Goal: Task Accomplishment & Management: Complete application form

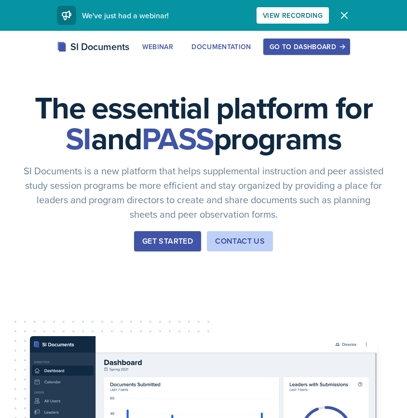
click at [322, 36] on div "The essential platform for SI and PASS programs SI Documents is a new platform …" at bounding box center [203, 324] width 407 height 586
click at [320, 43] on div "Go to Dashboard" at bounding box center [306, 47] width 74 height 8
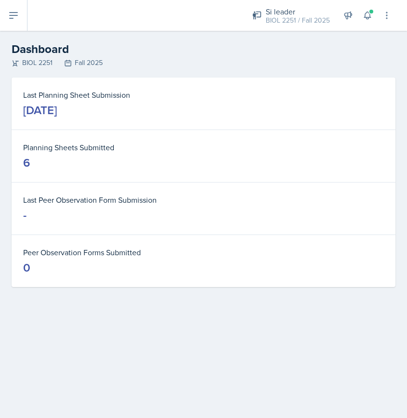
click at [15, 14] on icon at bounding box center [14, 16] width 12 height 12
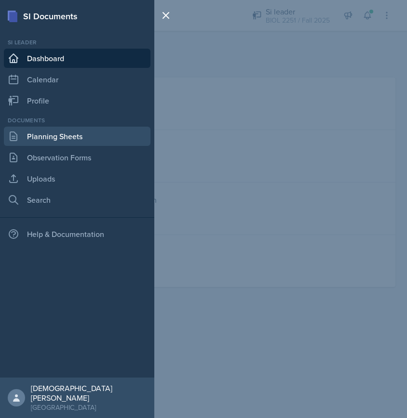
click at [70, 138] on link "Planning Sheets" at bounding box center [77, 136] width 147 height 19
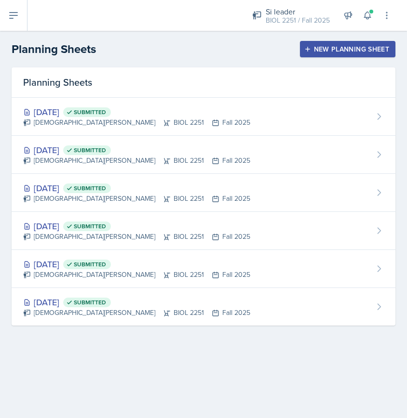
click at [310, 47] on icon "button" at bounding box center [307, 49] width 7 height 7
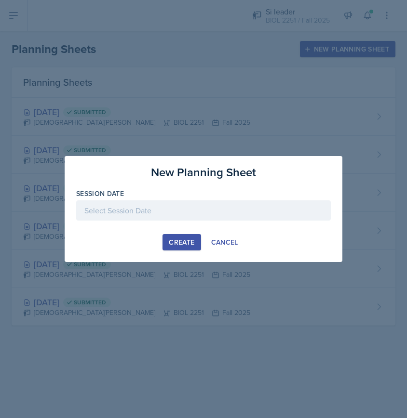
click at [207, 211] on div at bounding box center [203, 211] width 254 height 20
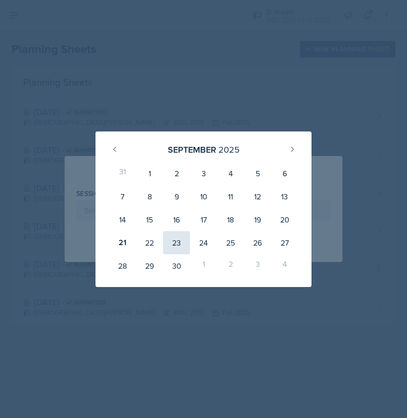
click at [172, 242] on div "23" at bounding box center [176, 242] width 27 height 23
type input "[DATE]"
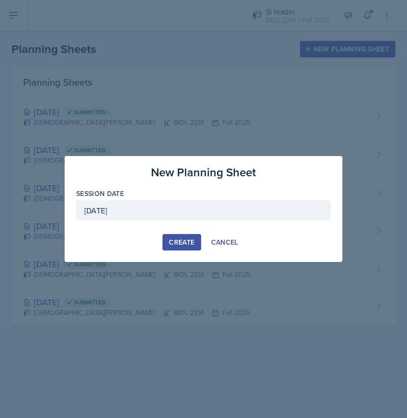
click at [190, 238] on button "Create" at bounding box center [181, 242] width 38 height 16
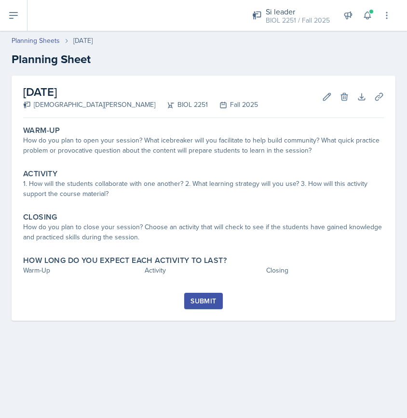
click at [114, 139] on div "How do you plan to open your session? What icebreaker will you facilitate to he…" at bounding box center [203, 145] width 361 height 20
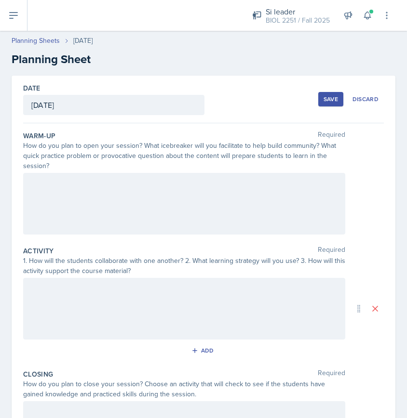
click at [62, 191] on div at bounding box center [184, 204] width 322 height 62
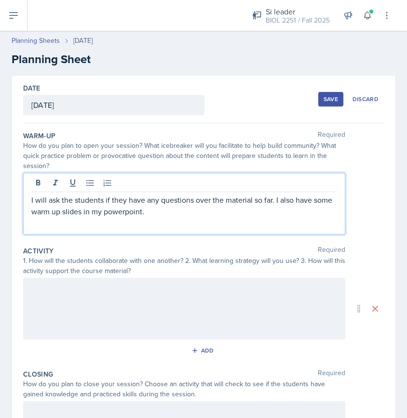
click at [54, 302] on div at bounding box center [184, 309] width 322 height 62
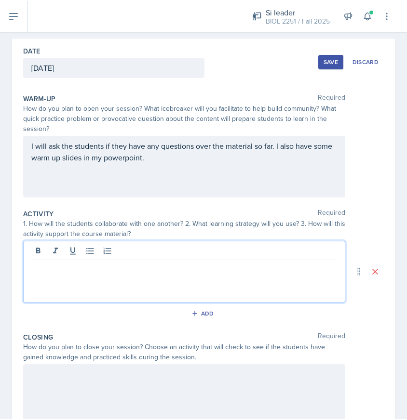
scroll to position [44, 0]
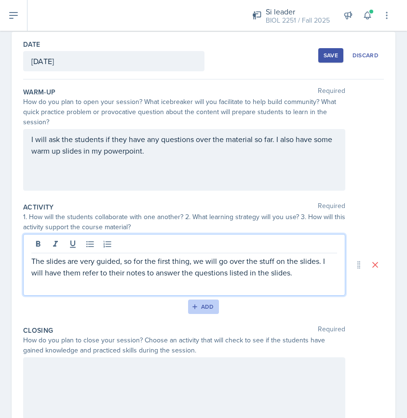
click at [200, 303] on button "Add" at bounding box center [203, 307] width 31 height 14
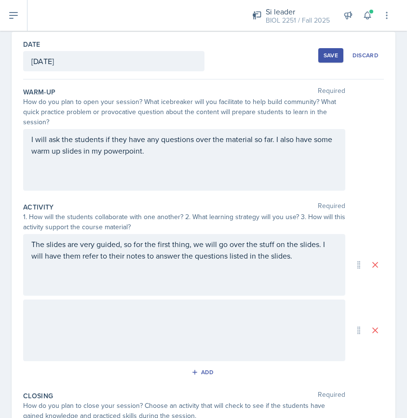
click at [76, 308] on div at bounding box center [184, 331] width 322 height 62
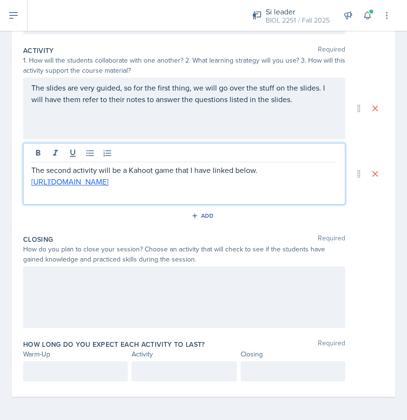
scroll to position [201, 0]
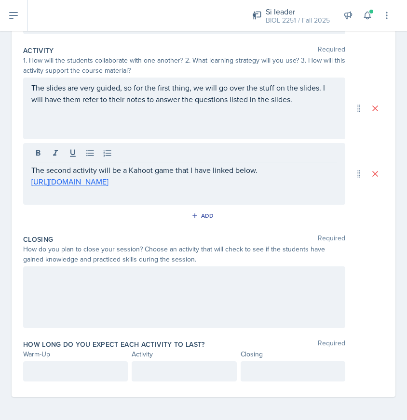
click at [94, 286] on div at bounding box center [184, 298] width 322 height 62
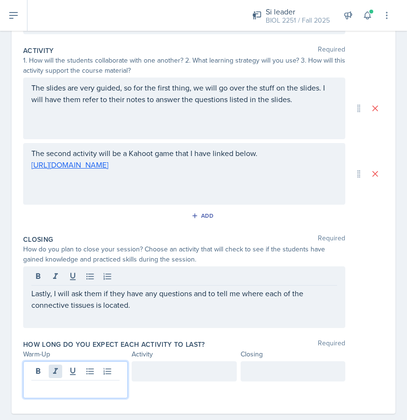
click at [53, 369] on div at bounding box center [75, 379] width 105 height 37
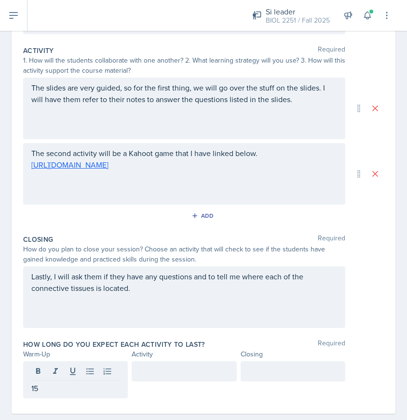
click at [160, 364] on div at bounding box center [184, 371] width 105 height 20
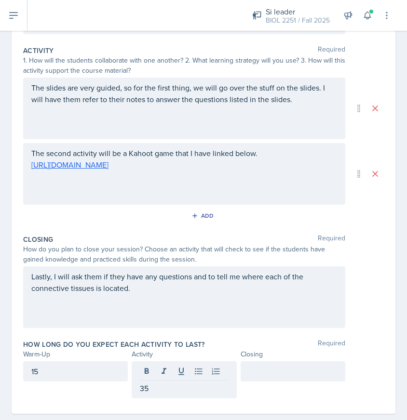
click at [256, 377] on div at bounding box center [293, 371] width 105 height 20
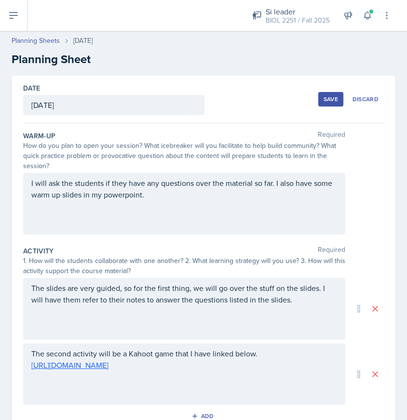
scroll to position [0, 0]
click at [333, 100] on div "Save" at bounding box center [330, 99] width 14 height 8
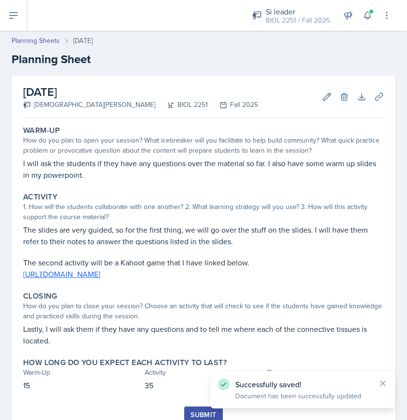
click at [15, 11] on icon at bounding box center [14, 16] width 12 height 12
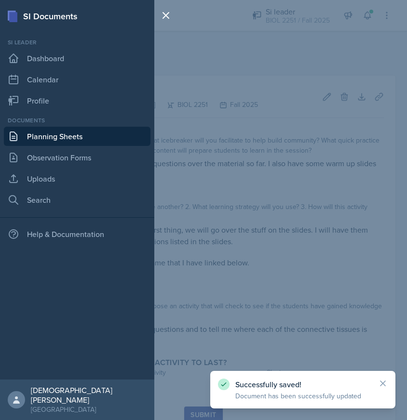
click at [344, 144] on div "SI Documents Si leader Dashboard Calendar Profile Documents Planning Sheets Obs…" at bounding box center [203, 210] width 407 height 420
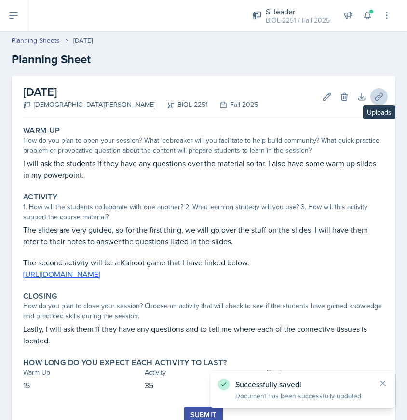
click at [378, 99] on icon at bounding box center [378, 96] width 7 height 7
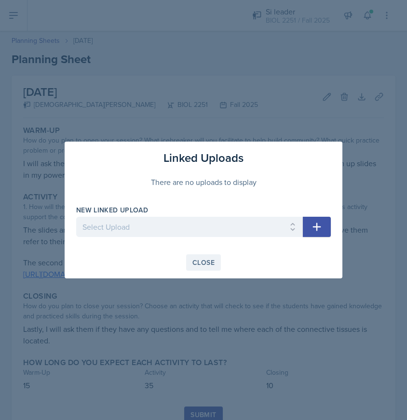
click at [209, 263] on div "Close" at bounding box center [203, 263] width 22 height 8
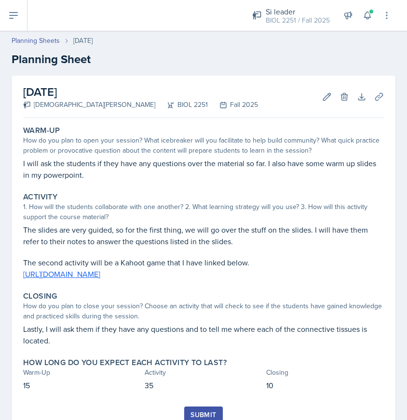
click at [13, 17] on icon at bounding box center [14, 16] width 12 height 12
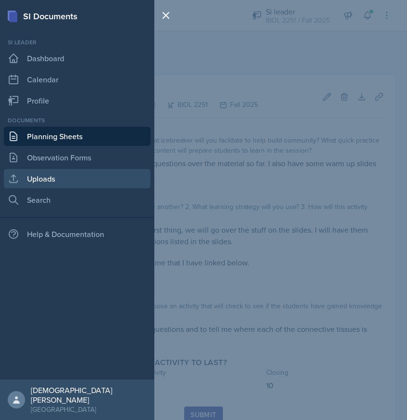
click at [41, 179] on link "Uploads" at bounding box center [77, 178] width 147 height 19
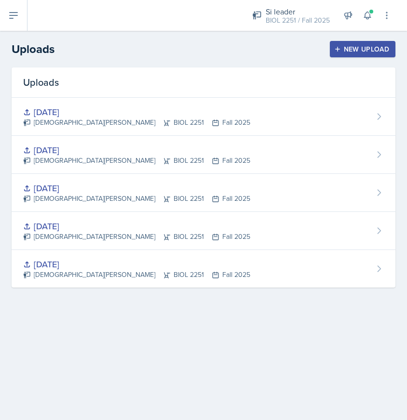
click at [342, 50] on div "New Upload" at bounding box center [363, 49] width 54 height 8
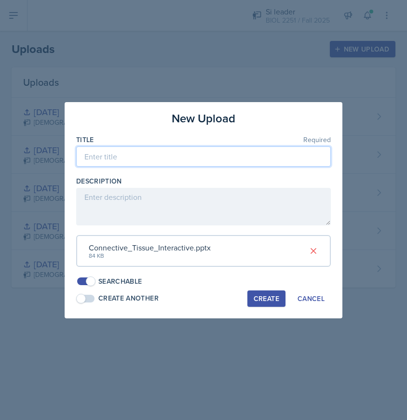
click at [142, 163] on input at bounding box center [203, 157] width 254 height 20
type input "[DATE]"
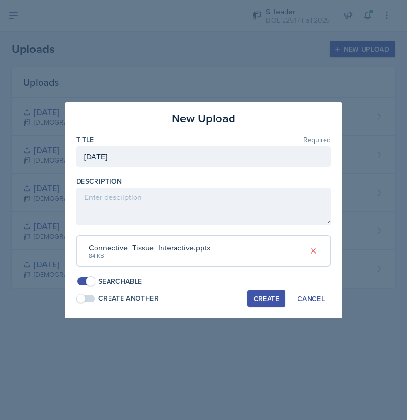
click at [260, 295] on div "Create" at bounding box center [267, 299] width 26 height 8
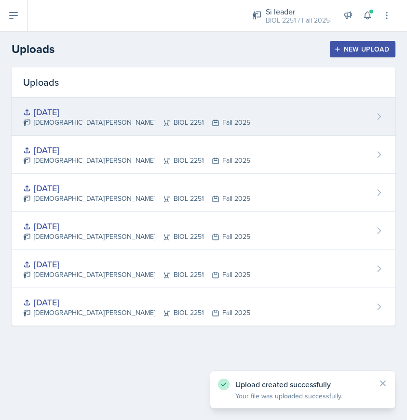
click at [191, 119] on div "[DATE] [PERSON_NAME] BIOL 2251 Fall 2025" at bounding box center [204, 117] width 384 height 38
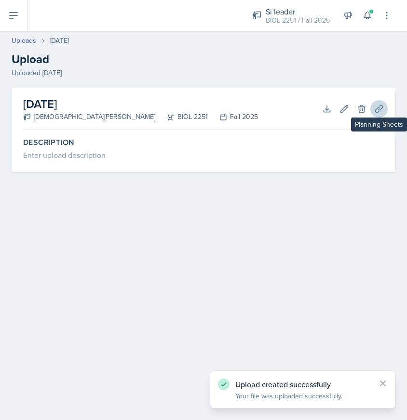
click at [374, 107] on icon at bounding box center [379, 109] width 10 height 10
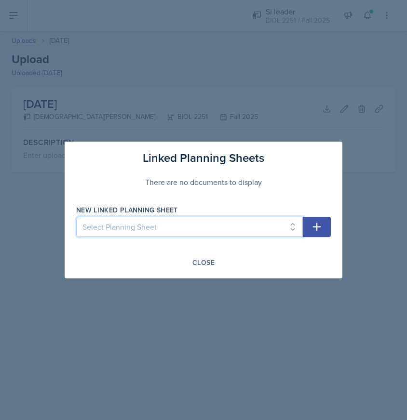
select select "d94964c2-1442-4676-a4c0-90d65642c75a"
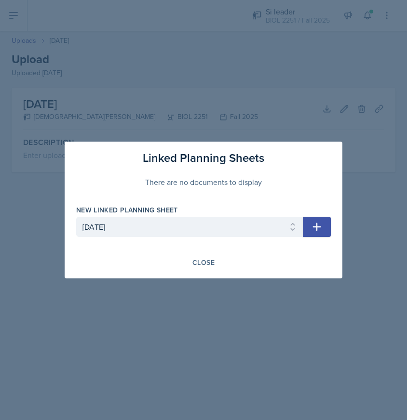
click at [317, 228] on icon "button" at bounding box center [317, 227] width 8 height 8
select select
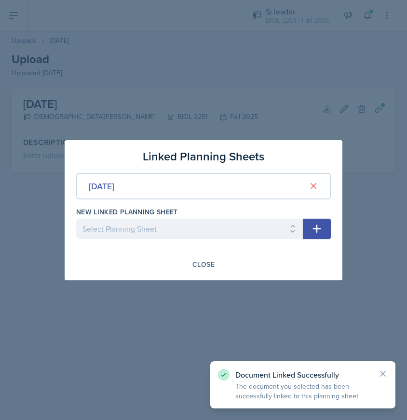
click at [212, 255] on div "Linked Planning Sheets [DATE] New Linked Planning Sheet Select Planning Sheet […" at bounding box center [204, 210] width 278 height 140
click at [208, 258] on button "Close" at bounding box center [203, 264] width 35 height 16
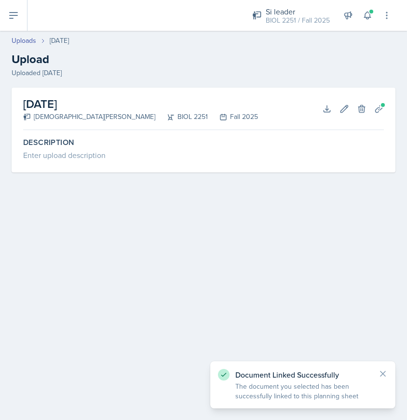
click at [19, 12] on icon at bounding box center [14, 16] width 12 height 12
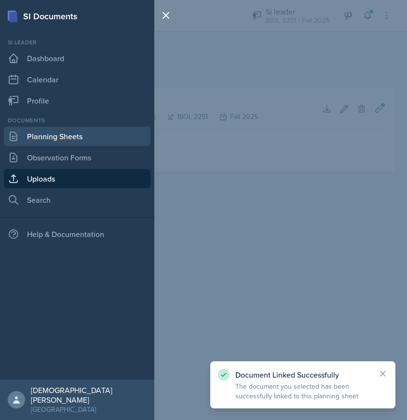
click at [70, 137] on link "Planning Sheets" at bounding box center [77, 136] width 147 height 19
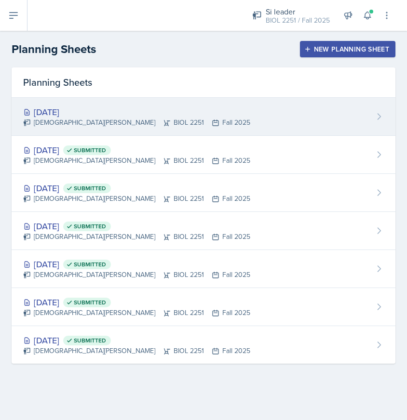
click at [254, 109] on div "[DATE] [PERSON_NAME] BIOL 2251 Fall 2025" at bounding box center [204, 117] width 384 height 38
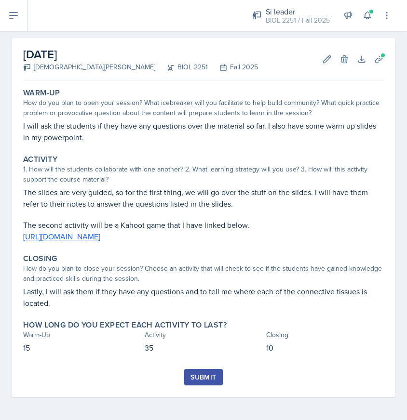
scroll to position [38, 0]
click at [194, 376] on div "Submit" at bounding box center [203, 378] width 26 height 8
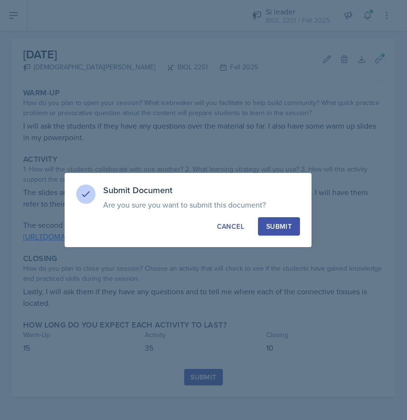
click at [277, 216] on div "Submit Document Are you sure you want to submit this document? This document wi…" at bounding box center [188, 210] width 247 height 74
click at [276, 225] on div "Submit" at bounding box center [279, 227] width 26 height 10
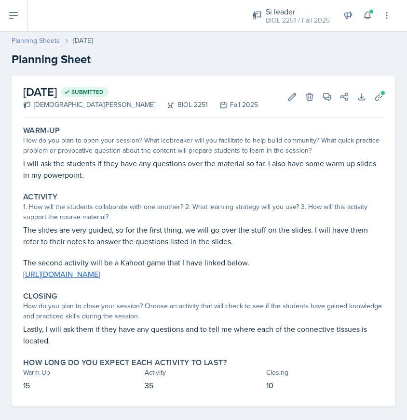
scroll to position [0, 0]
click at [47, 40] on link "Planning Sheets" at bounding box center [36, 41] width 48 height 10
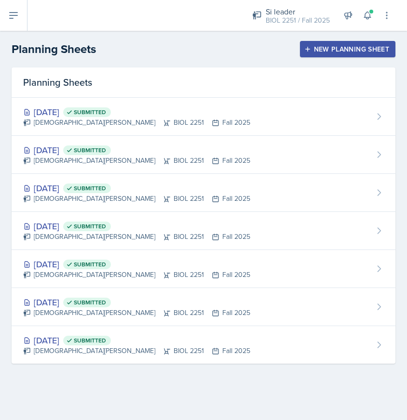
click at [314, 57] on div "Planning Sheets New Planning Sheet" at bounding box center [203, 48] width 407 height 17
click at [347, 43] on button "New Planning Sheet" at bounding box center [347, 49] width 95 height 16
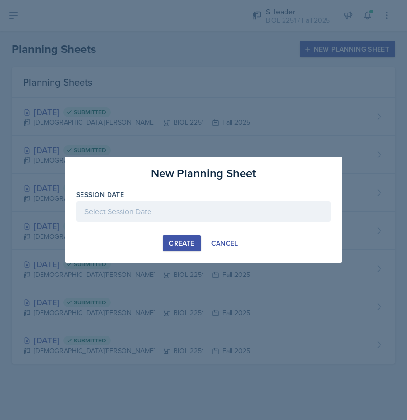
click at [139, 206] on div at bounding box center [203, 211] width 254 height 20
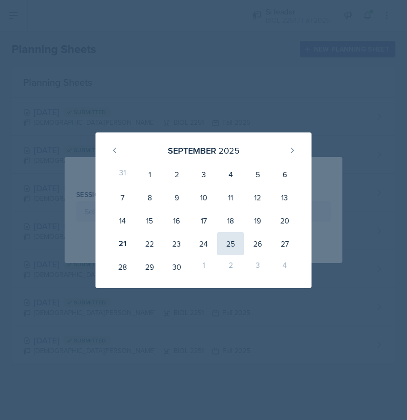
click at [237, 240] on div "25" at bounding box center [230, 243] width 27 height 23
type input "[DATE]"
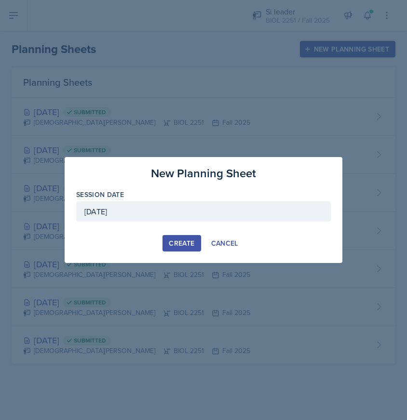
click at [187, 242] on div "Create" at bounding box center [182, 244] width 26 height 8
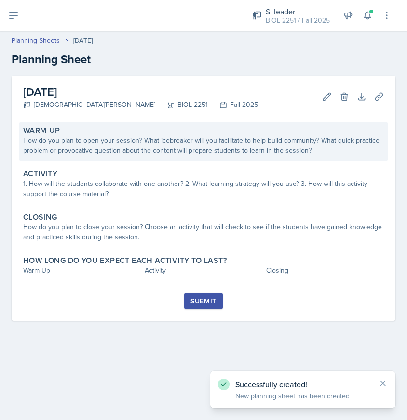
click at [144, 143] on div "How do you plan to open your session? What icebreaker will you facilitate to he…" at bounding box center [203, 145] width 361 height 20
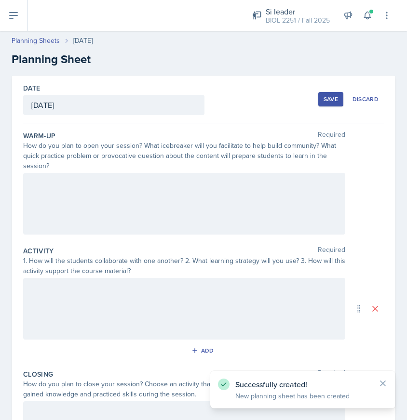
click at [78, 197] on div at bounding box center [184, 204] width 322 height 62
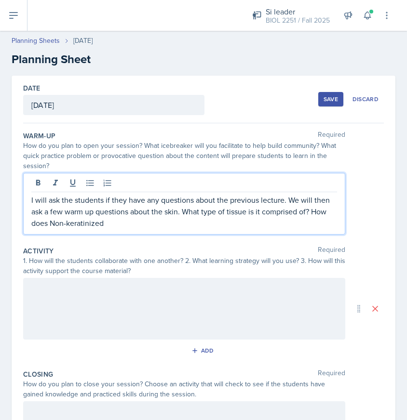
click at [60, 224] on p "I will ask the students if they have any questions about the previous lecture. …" at bounding box center [184, 211] width 306 height 35
drag, startPoint x: 67, startPoint y: 224, endPoint x: 51, endPoint y: 224, distance: 15.9
click at [51, 224] on p "I will ask the students if they have any questions about the previous lecture. …" at bounding box center [184, 211] width 306 height 35
click at [116, 229] on div "I will ask the students if they have any questions about the previous lecture. …" at bounding box center [184, 204] width 322 height 62
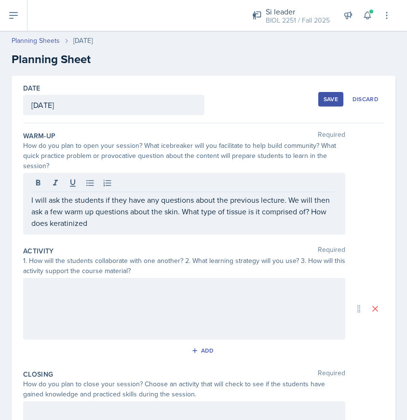
click at [104, 229] on div "I will ask the students if they have any questions about the previous lecture. …" at bounding box center [184, 204] width 322 height 62
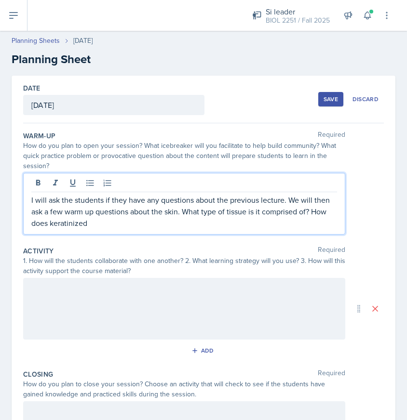
click at [102, 226] on p "I will ask the students if they have any questions about the previous lecture. …" at bounding box center [184, 211] width 306 height 35
click at [37, 301] on div at bounding box center [184, 309] width 322 height 62
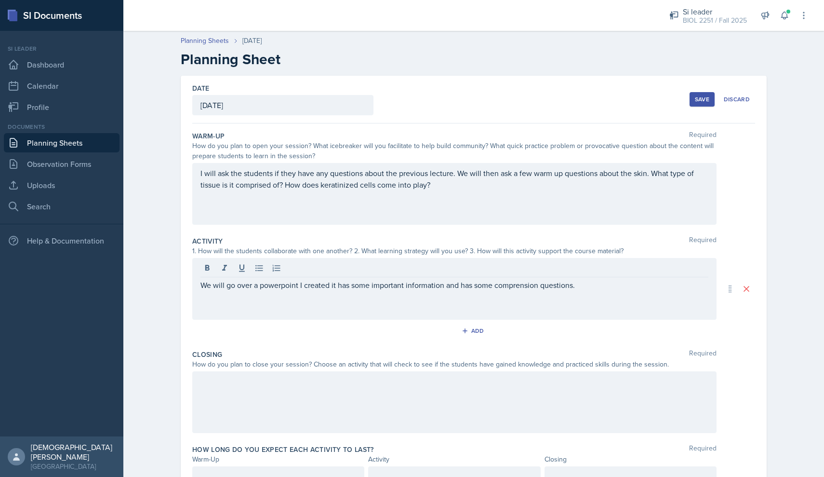
click at [406, 323] on div "Activity Required 1. How will the students collaborate with one another? 2. Wha…" at bounding box center [473, 288] width 563 height 113
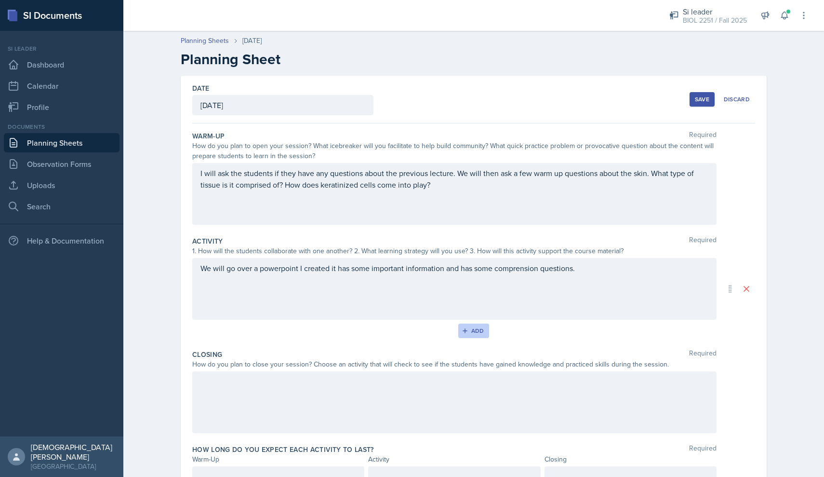
click at [406, 332] on icon "button" at bounding box center [465, 330] width 7 height 7
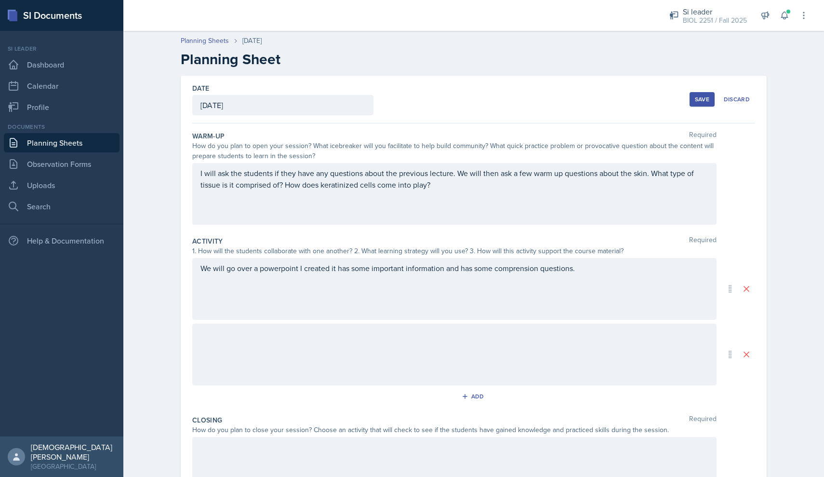
click at [308, 327] on div at bounding box center [454, 354] width 524 height 62
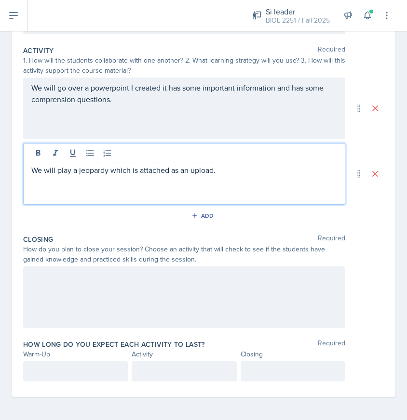
scroll to position [201, 0]
click at [85, 274] on div at bounding box center [184, 298] width 322 height 62
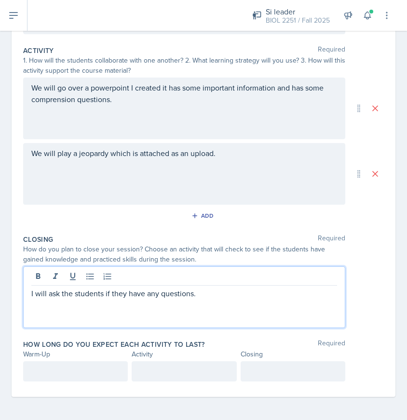
click at [200, 293] on p "I will ask the students if they have any questions." at bounding box center [184, 294] width 306 height 12
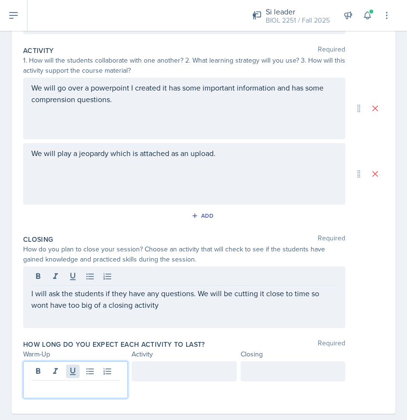
click at [78, 373] on div at bounding box center [75, 379] width 105 height 37
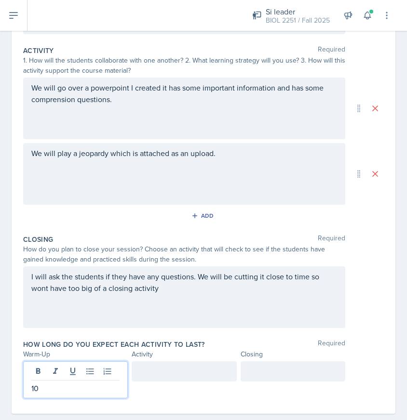
click at [174, 366] on div at bounding box center [184, 371] width 105 height 20
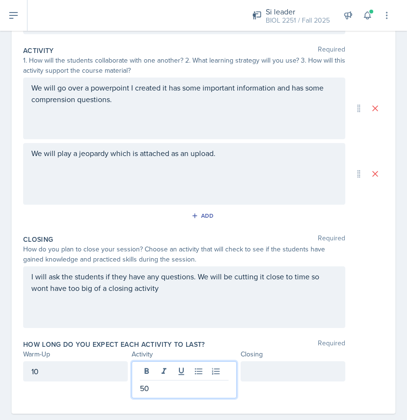
click at [263, 378] on div at bounding box center [293, 371] width 105 height 20
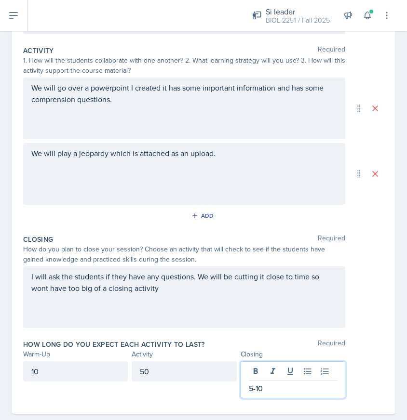
click at [359, 320] on div "I will ask the students if they have any questions. We will be cutting it close…" at bounding box center [203, 298] width 361 height 62
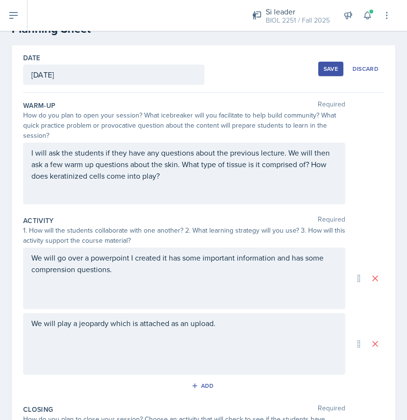
scroll to position [0, 0]
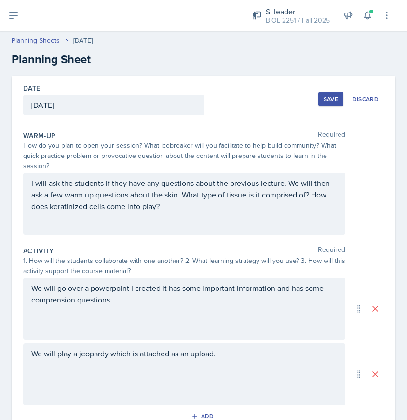
click at [323, 99] on div "Save" at bounding box center [330, 99] width 14 height 8
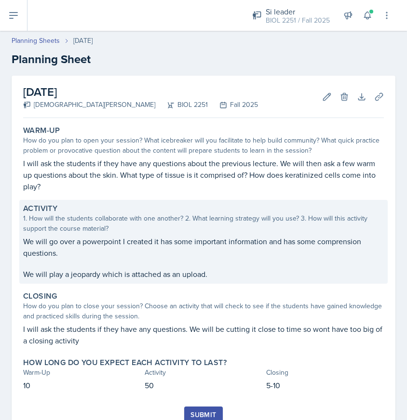
click at [301, 233] on div "1. How will the students collaborate with one another? 2. What learning strateg…" at bounding box center [203, 224] width 361 height 20
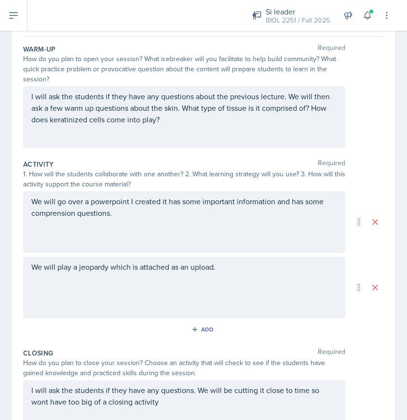
scroll to position [67, 0]
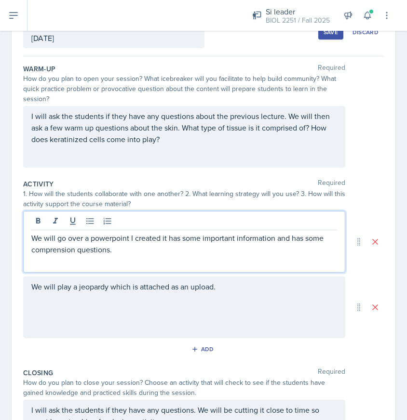
click at [57, 232] on p "We will go over a powerpoint I created it has some important information and ha…" at bounding box center [184, 243] width 306 height 23
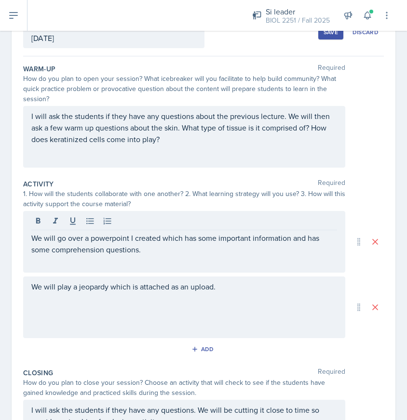
click at [332, 37] on button "Save" at bounding box center [330, 32] width 25 height 14
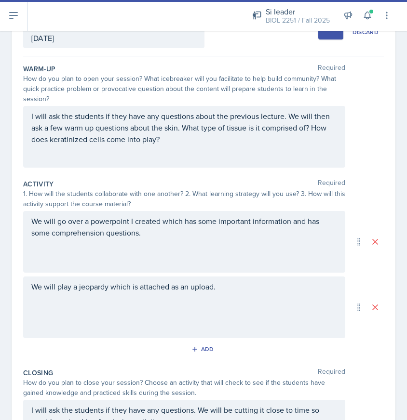
click at [8, 17] on icon at bounding box center [14, 16] width 12 height 12
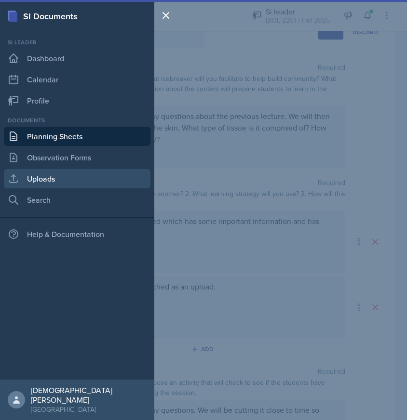
click at [72, 171] on link "Uploads" at bounding box center [77, 178] width 147 height 19
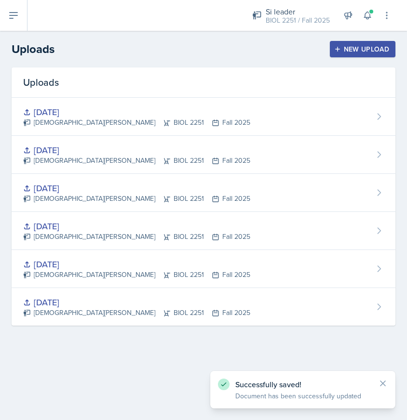
click at [343, 46] on div "New Upload" at bounding box center [363, 49] width 54 height 8
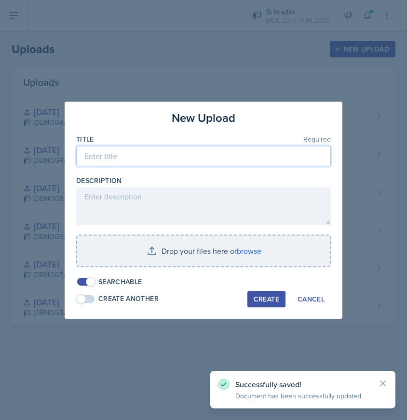
click at [141, 159] on input at bounding box center [203, 156] width 254 height 20
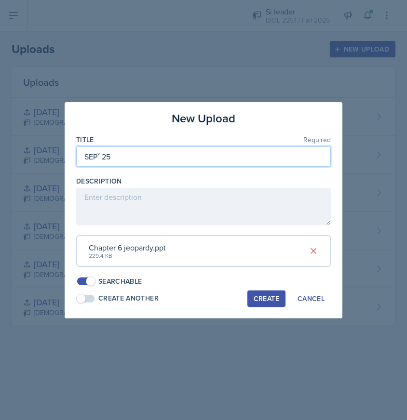
type input "SEPˇ 25"
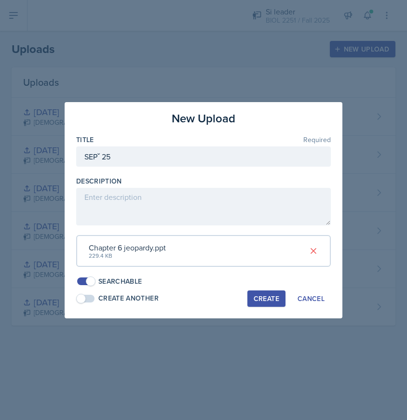
click at [265, 295] on div "Create" at bounding box center [267, 299] width 26 height 8
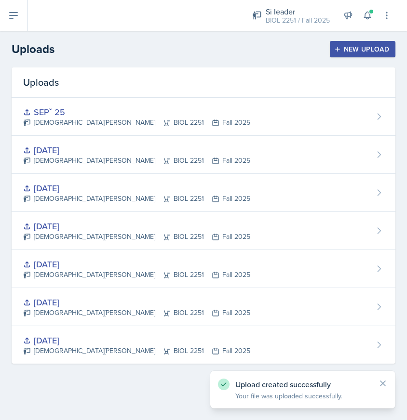
click at [360, 47] on div "New Upload" at bounding box center [363, 49] width 54 height 8
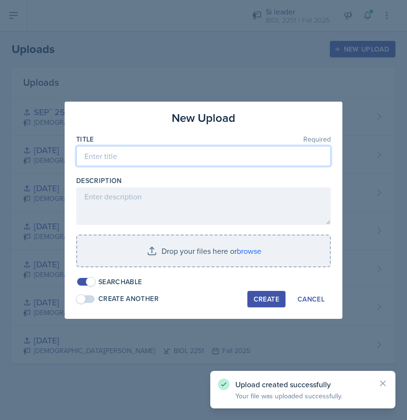
click at [150, 157] on input at bounding box center [203, 156] width 254 height 20
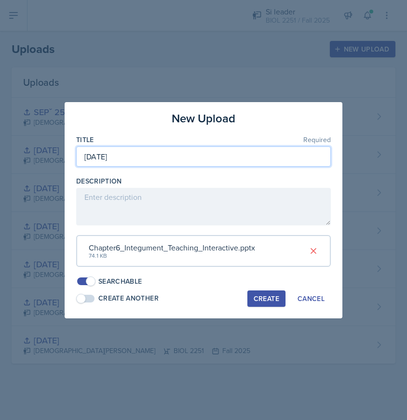
type input "[DATE]"
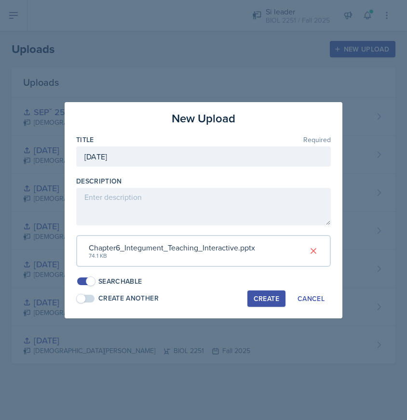
click at [271, 297] on div "Create" at bounding box center [267, 299] width 26 height 8
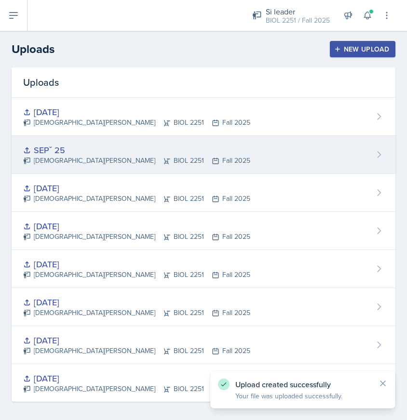
click at [165, 155] on div "SEPˇ 25" at bounding box center [136, 150] width 227 height 13
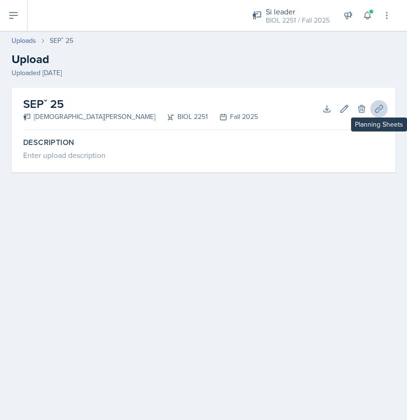
click at [379, 111] on icon at bounding box center [379, 109] width 10 height 10
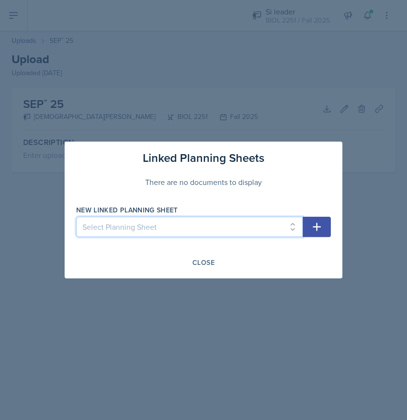
select select "9cace55a-ed90-44a2-b44d-3d6acb97f5c7"
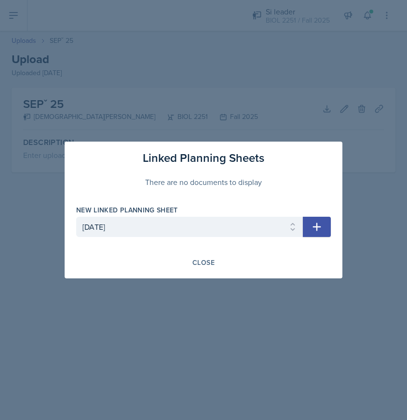
click at [311, 221] on icon "button" at bounding box center [317, 227] width 12 height 12
select select
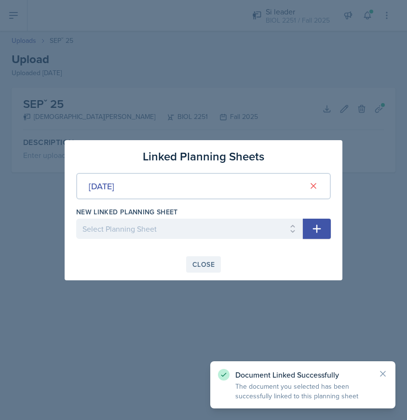
click at [195, 258] on button "Close" at bounding box center [203, 264] width 35 height 16
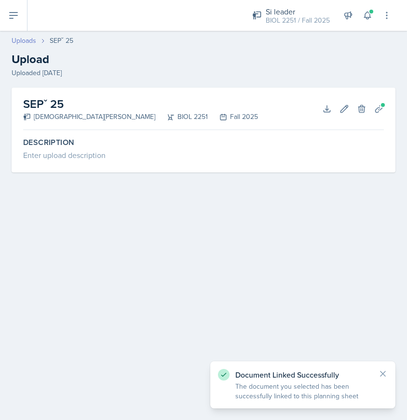
click at [24, 43] on link "Uploads" at bounding box center [24, 41] width 25 height 10
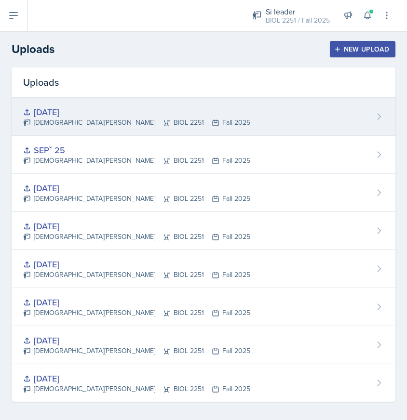
click at [236, 113] on div "[DATE] [PERSON_NAME] BIOL 2251 Fall 2025" at bounding box center [204, 117] width 384 height 38
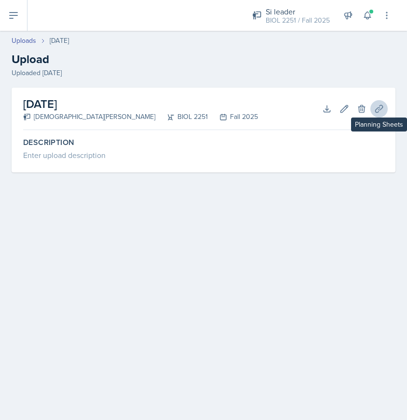
click at [378, 105] on icon at bounding box center [379, 109] width 10 height 10
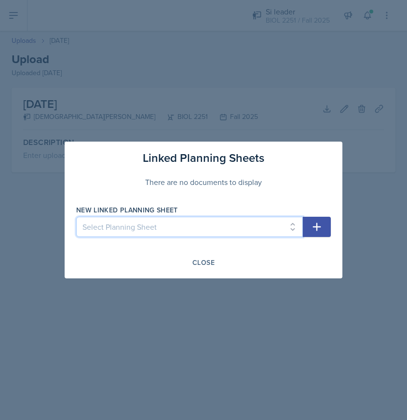
select select "9cace55a-ed90-44a2-b44d-3d6acb97f5c7"
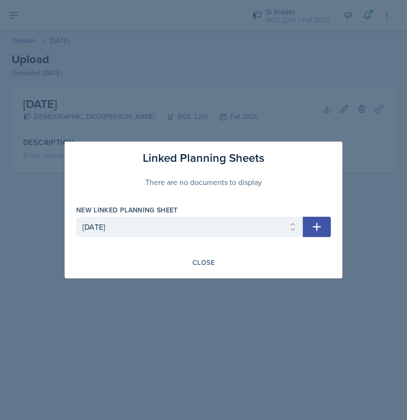
click at [315, 234] on button "button" at bounding box center [317, 227] width 28 height 20
select select
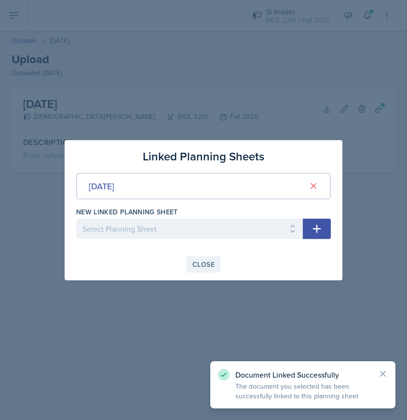
click at [194, 266] on div "Close" at bounding box center [203, 265] width 22 height 8
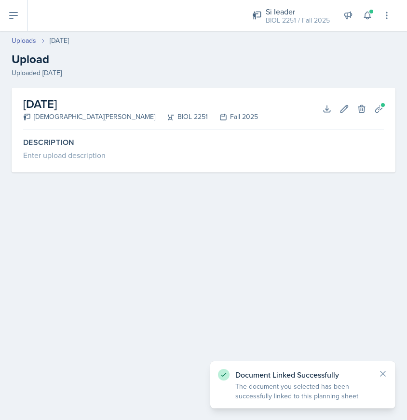
click at [21, 17] on button at bounding box center [13, 15] width 27 height 31
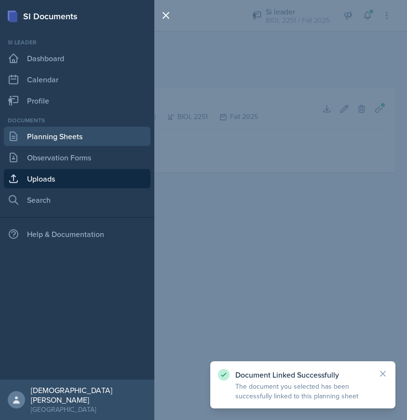
click at [64, 137] on link "Planning Sheets" at bounding box center [77, 136] width 147 height 19
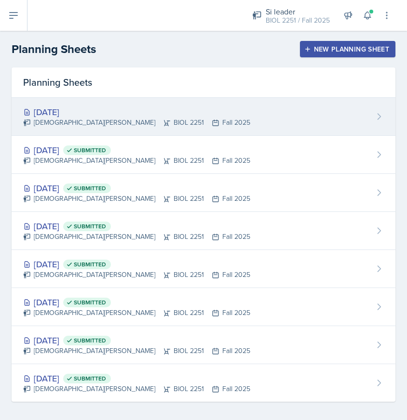
click at [242, 121] on div "[DATE] [PERSON_NAME] BIOL 2251 Fall 2025" at bounding box center [204, 117] width 384 height 38
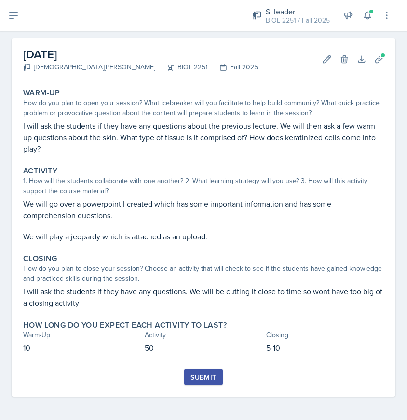
scroll to position [38, 0]
click at [207, 378] on div "Submit" at bounding box center [203, 378] width 26 height 8
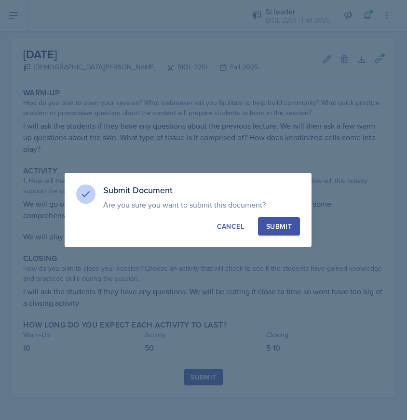
click at [274, 225] on div "Submit" at bounding box center [279, 227] width 26 height 10
